Goal: Use online tool/utility

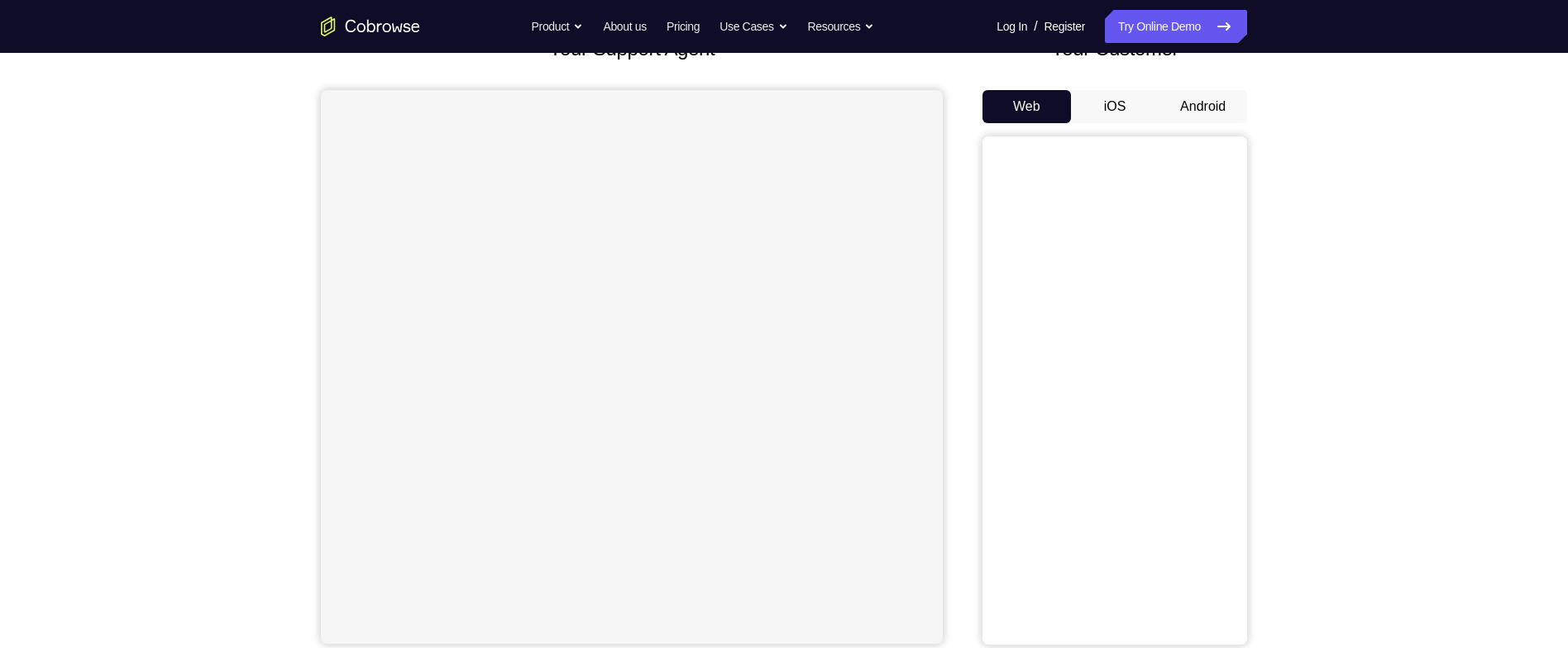
scroll to position [127, 0]
click at [1211, 97] on button "Android" at bounding box center [1203, 103] width 88 height 33
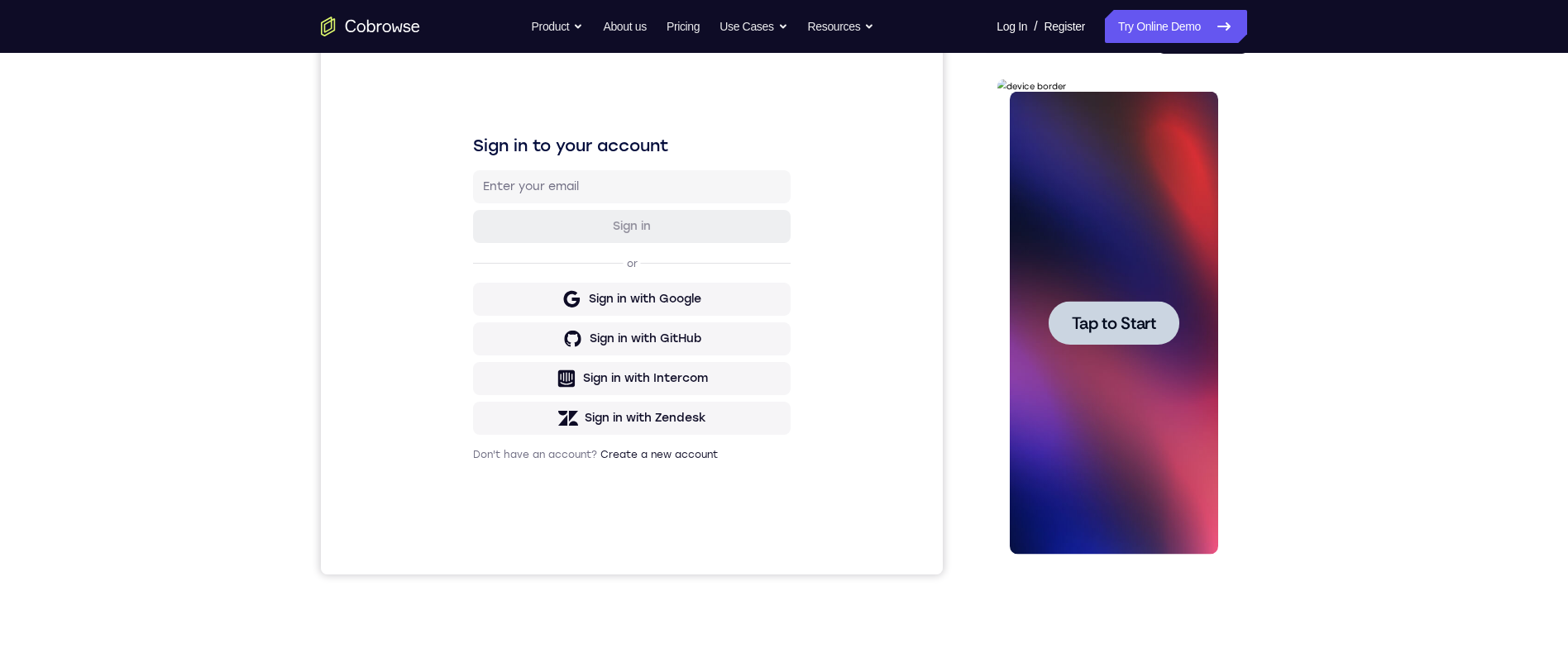
scroll to position [185, 0]
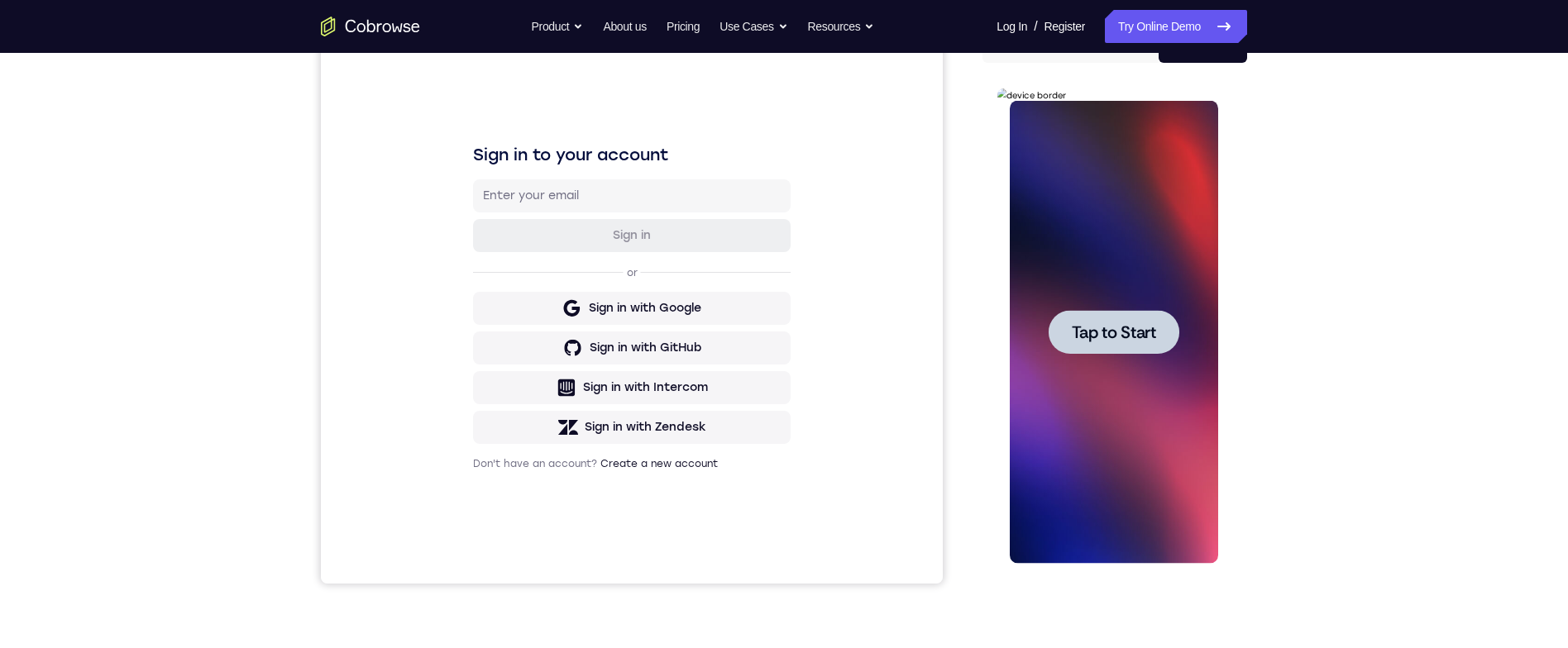
click at [1085, 340] on span "Tap to Start" at bounding box center [1113, 332] width 85 height 17
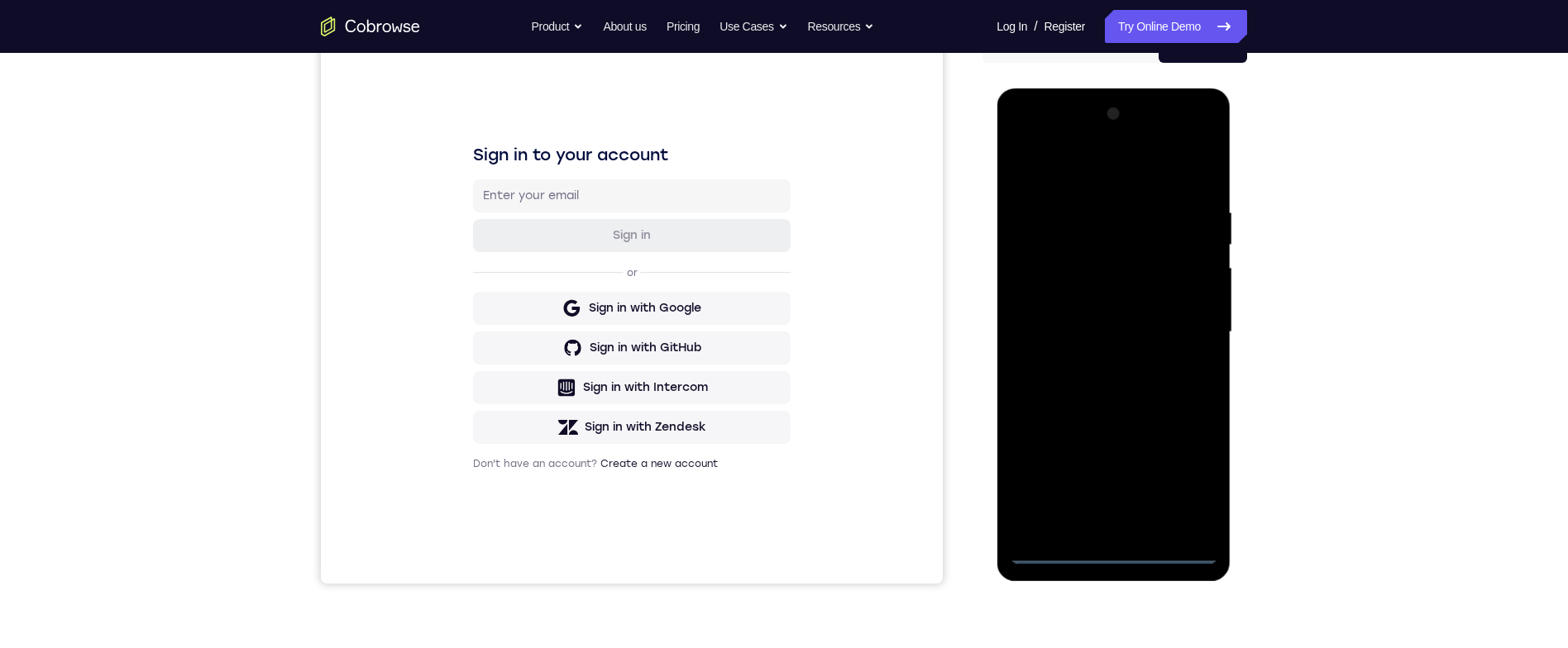
click at [1117, 557] on div at bounding box center [1112, 332] width 208 height 463
click at [1192, 481] on div at bounding box center [1112, 332] width 208 height 463
click at [1146, 182] on div at bounding box center [1112, 332] width 208 height 463
click at [1195, 325] on div at bounding box center [1112, 332] width 208 height 463
click at [1102, 364] on div at bounding box center [1112, 332] width 208 height 463
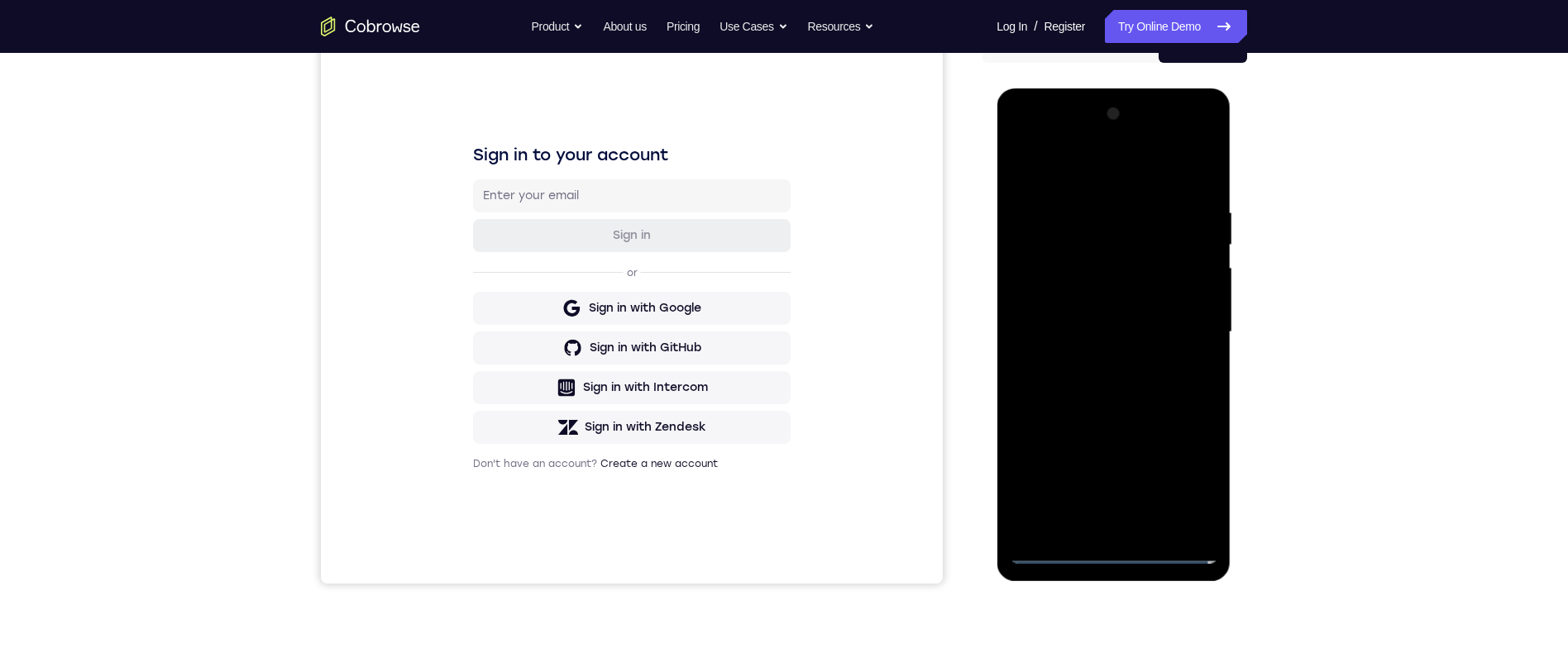
scroll to position [190, 0]
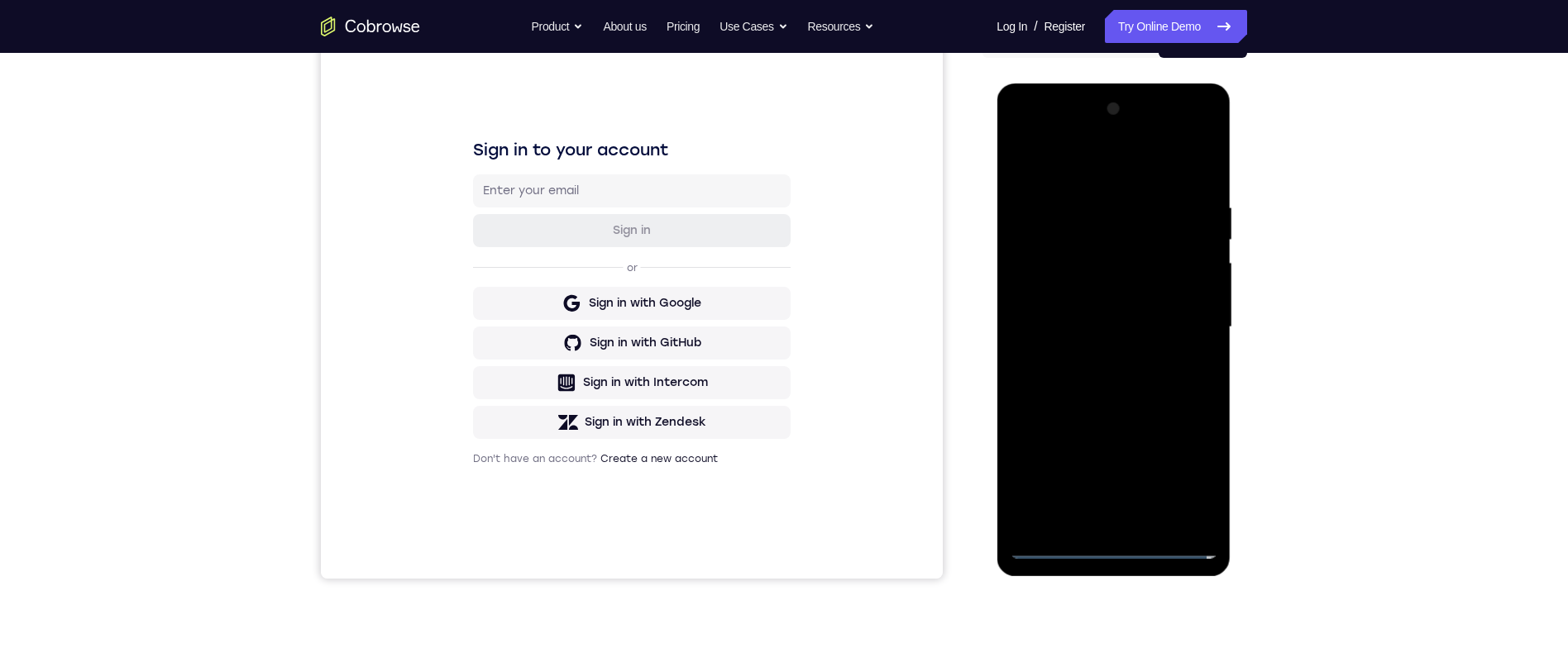
click at [1152, 304] on div at bounding box center [1112, 327] width 208 height 463
click at [1165, 296] on div at bounding box center [1112, 327] width 208 height 463
click at [1116, 331] on div at bounding box center [1112, 327] width 208 height 463
click at [1100, 389] on div at bounding box center [1112, 327] width 208 height 463
click at [1100, 379] on div at bounding box center [1112, 327] width 208 height 463
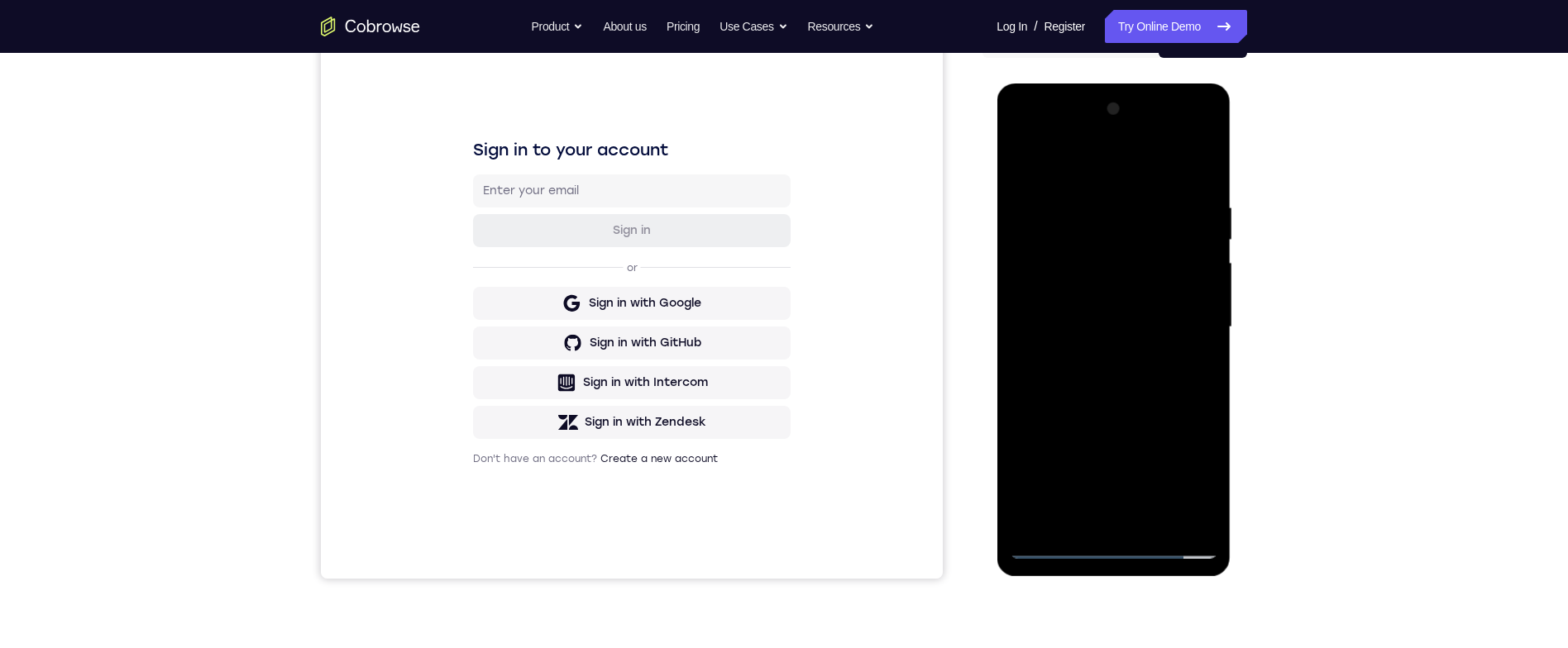
click at [1201, 343] on div at bounding box center [1112, 327] width 208 height 463
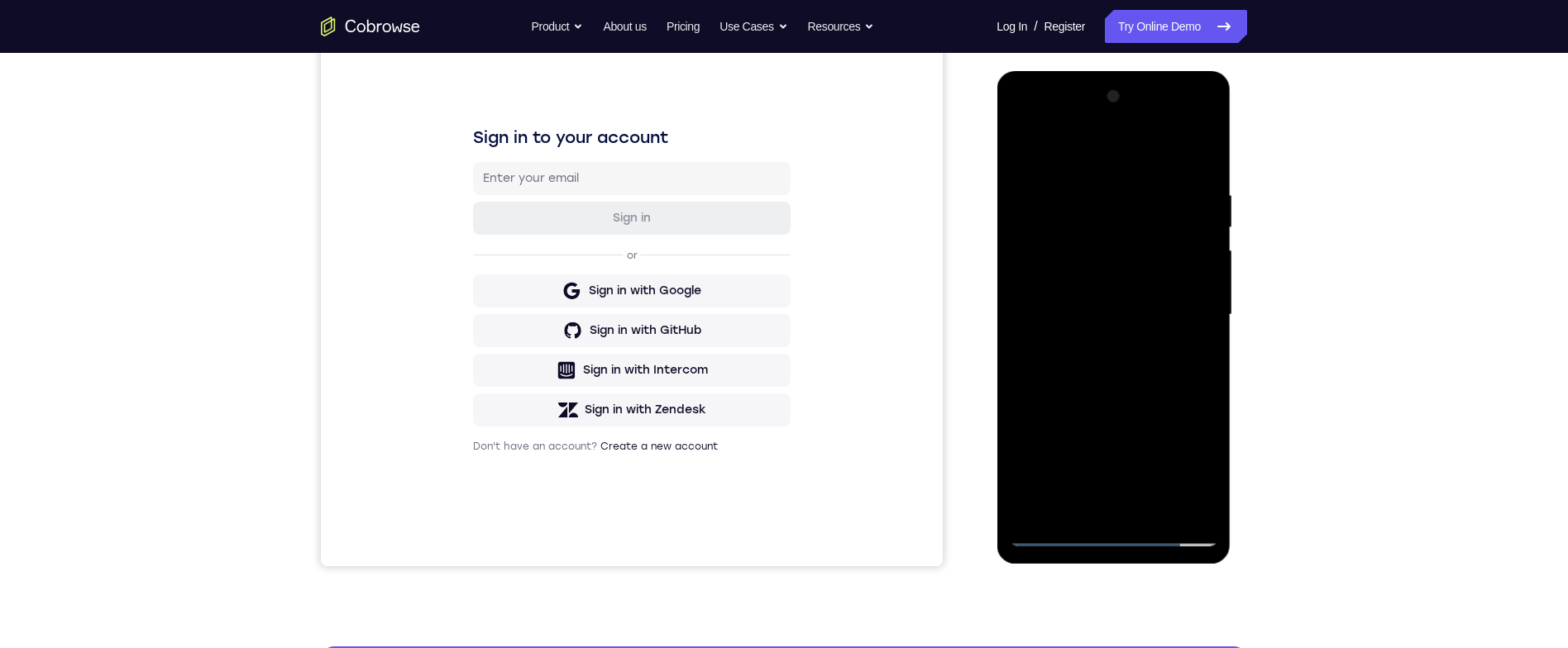
scroll to position [205, 0]
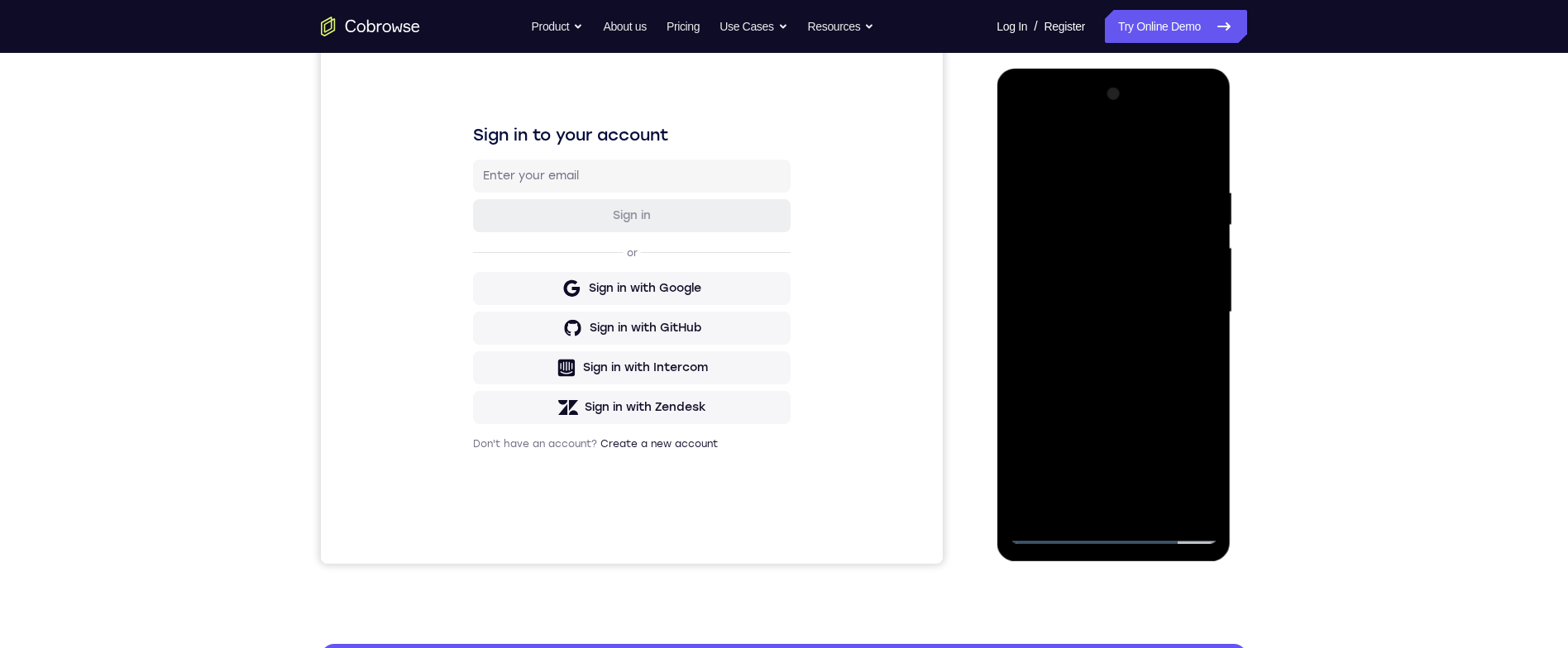
click at [1176, 387] on div at bounding box center [1112, 312] width 208 height 463
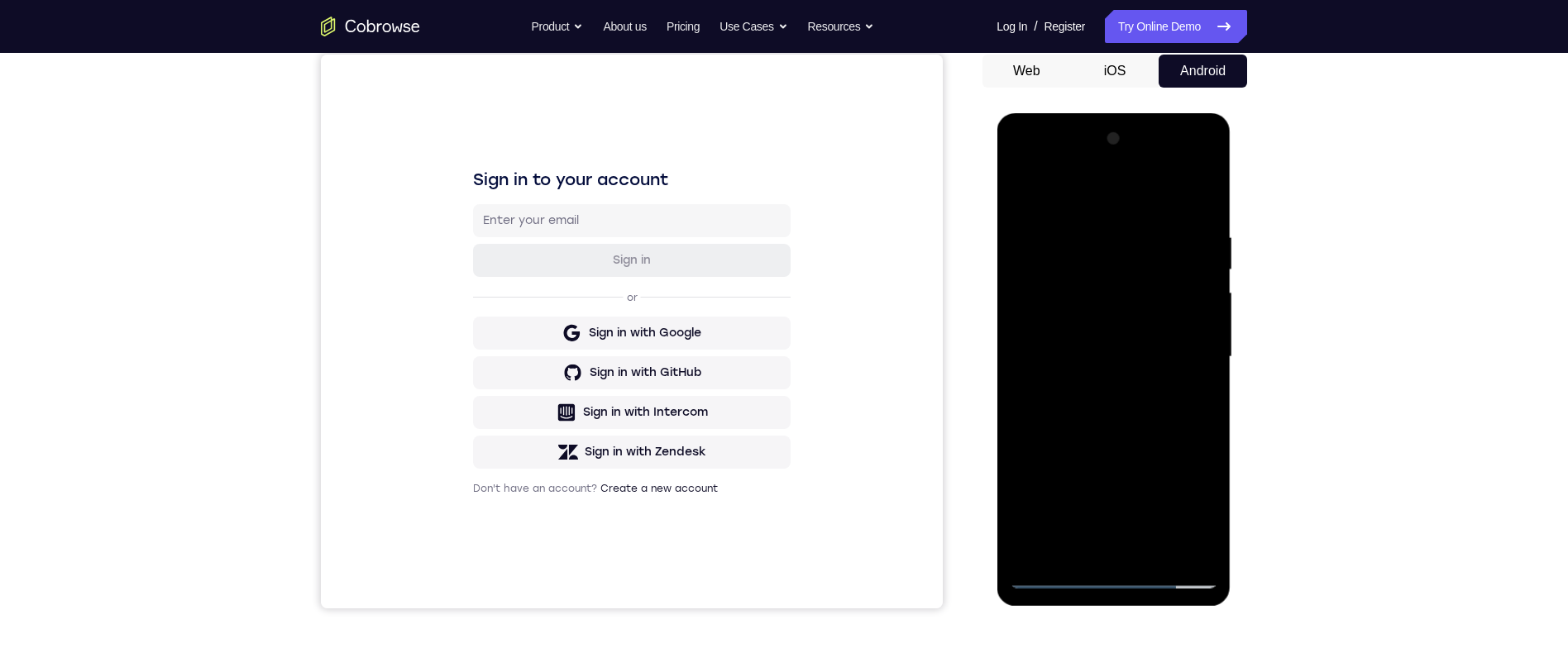
scroll to position [149, 0]
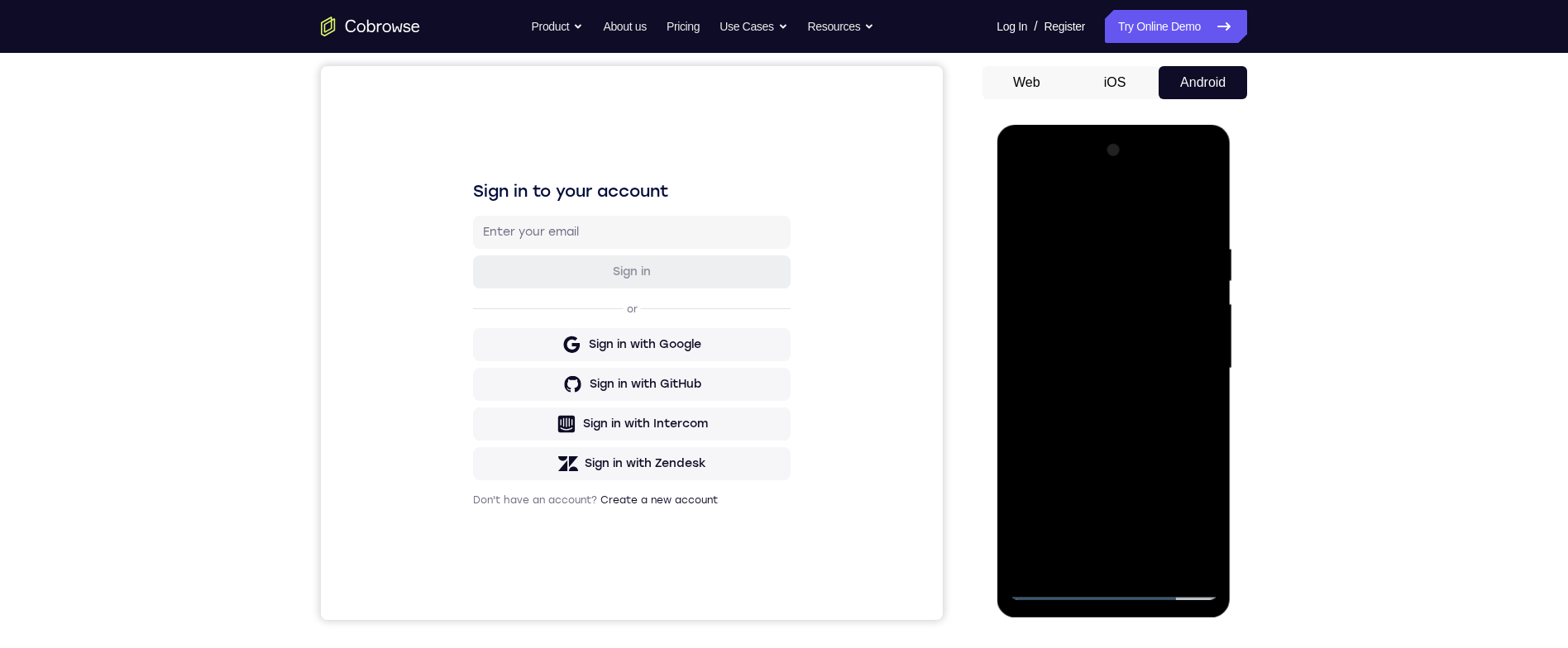
click at [1209, 202] on div at bounding box center [1112, 369] width 208 height 463
click at [1175, 235] on div at bounding box center [1112, 369] width 208 height 463
click at [1150, 227] on div at bounding box center [1112, 369] width 208 height 463
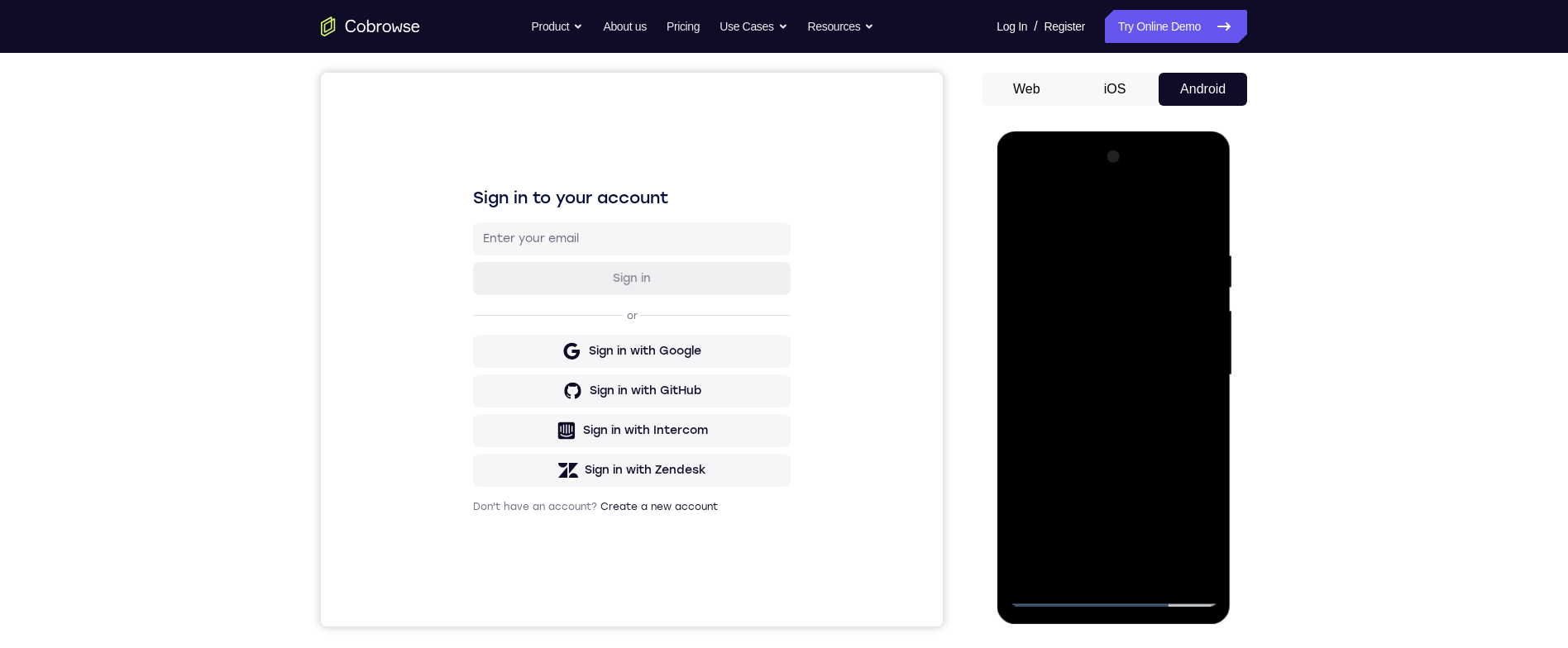
click at [1027, 213] on div at bounding box center [1112, 375] width 208 height 463
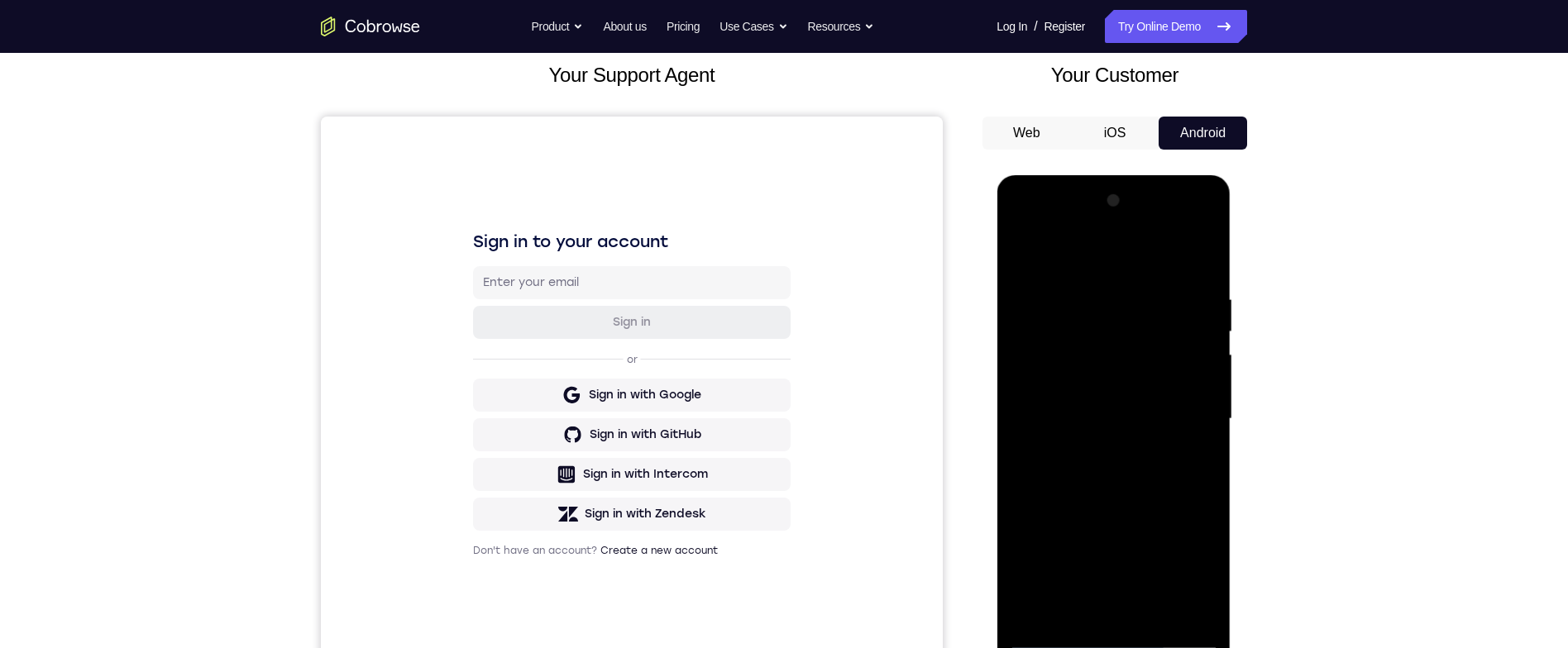
click at [1116, 296] on div at bounding box center [1112, 419] width 208 height 463
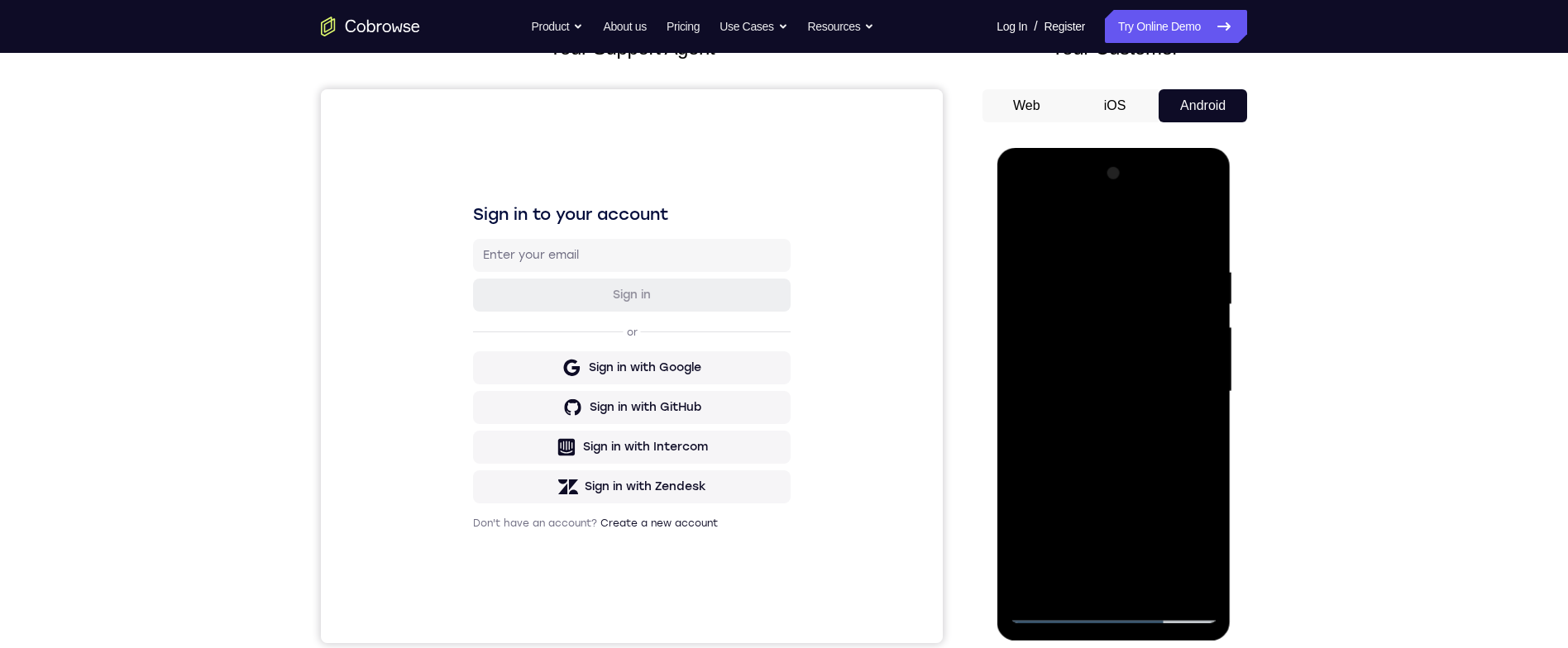
scroll to position [131, 0]
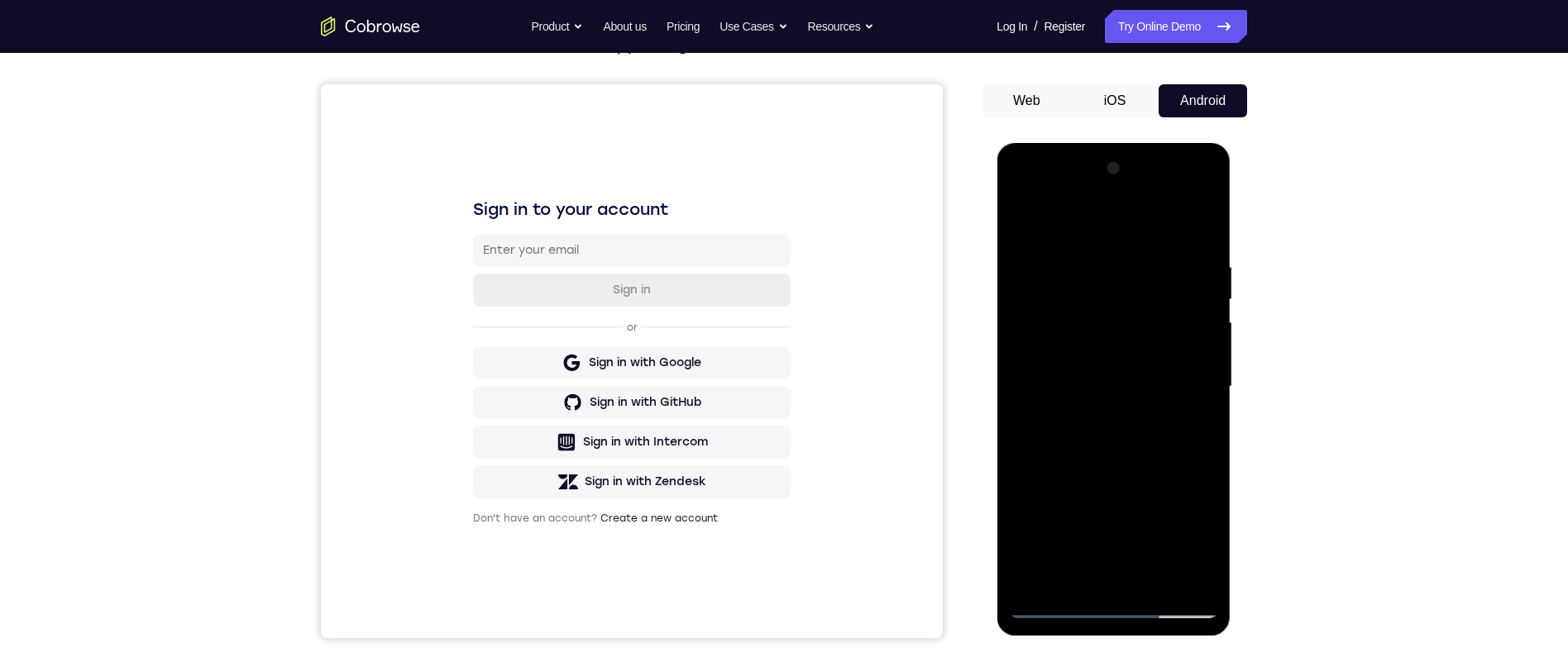
click at [1023, 232] on div at bounding box center [1112, 387] width 208 height 463
click at [1032, 221] on div at bounding box center [1112, 387] width 208 height 463
click at [1189, 426] on div at bounding box center [1112, 387] width 208 height 463
click at [1193, 394] on div at bounding box center [1112, 387] width 208 height 463
click at [1191, 437] on div at bounding box center [1112, 387] width 208 height 463
